Goal: Task Accomplishment & Management: Manage account settings

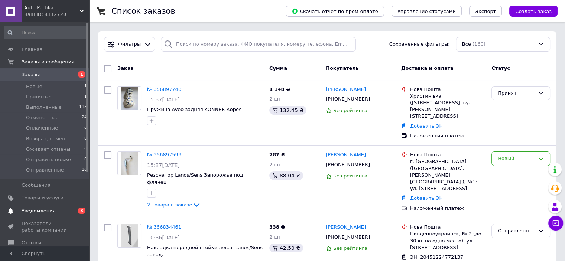
click at [64, 208] on span "Уведомления" at bounding box center [45, 211] width 47 height 7
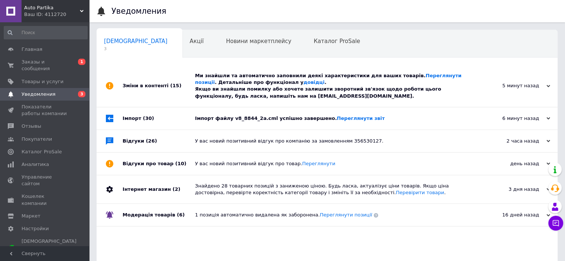
click at [267, 117] on div "Імпорт файлу v8_8844_2a.cml успішно завершено. Переглянути звіт" at bounding box center [335, 118] width 281 height 7
click at [313, 88] on div "Ми знайшли та автоматично заповнили деякі характеристики для ваших товарів. Пер…" at bounding box center [335, 85] width 281 height 27
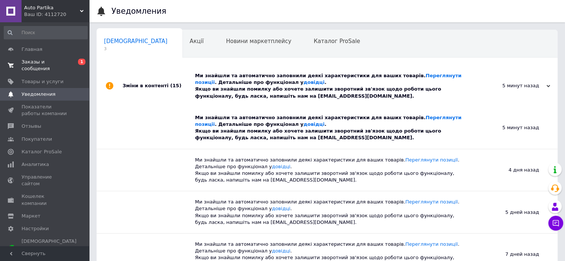
click at [65, 68] on link "Заказы и сообщения 0 1" at bounding box center [45, 65] width 91 height 19
